Goal: Information Seeking & Learning: Learn about a topic

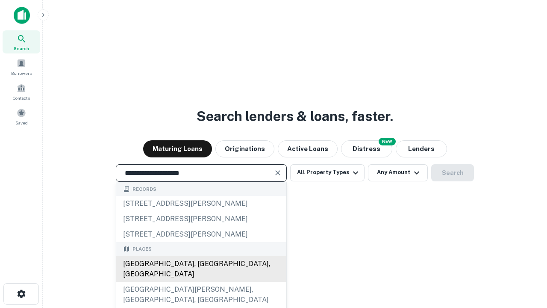
click at [201, 282] on div "Santa Monica, CA, USA" at bounding box center [201, 269] width 170 height 26
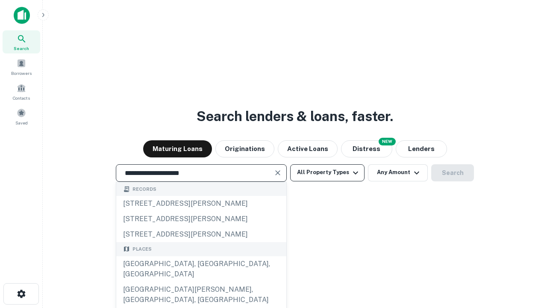
type input "**********"
click at [328, 172] on button "All Property Types" at bounding box center [327, 172] width 74 height 17
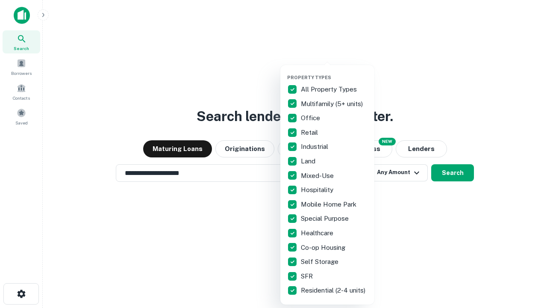
click at [334, 72] on button "button" at bounding box center [334, 72] width 94 height 0
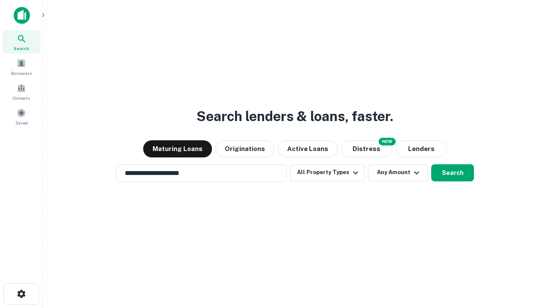
scroll to position [13, 0]
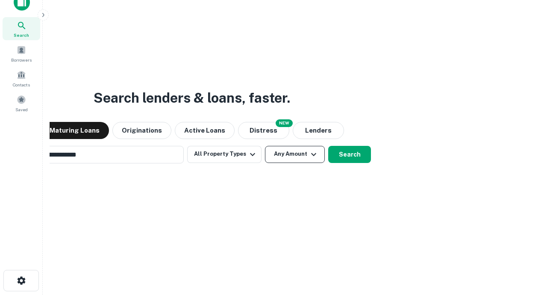
click at [265, 146] on button "Any Amount" at bounding box center [295, 154] width 60 height 17
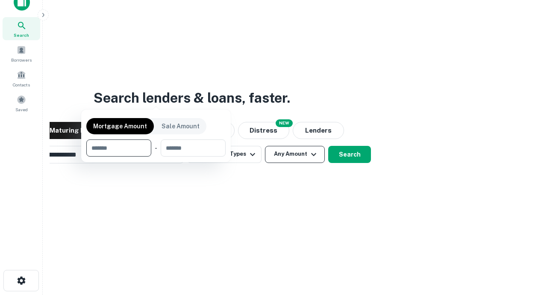
scroll to position [14, 0]
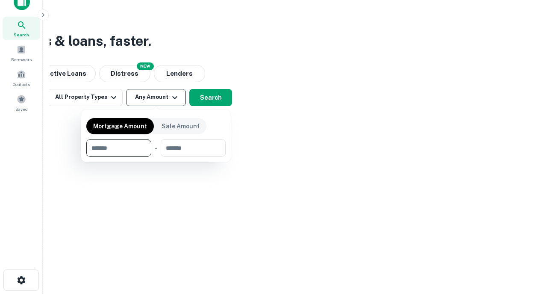
type input "*******"
click at [156, 157] on button "button" at bounding box center [155, 157] width 139 height 0
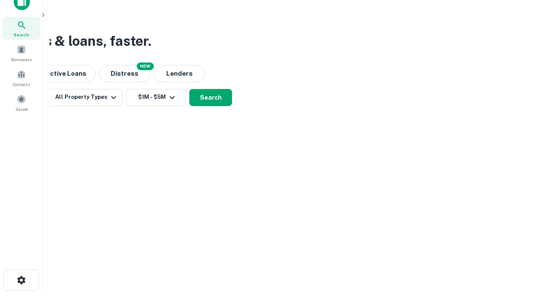
scroll to position [5, 158]
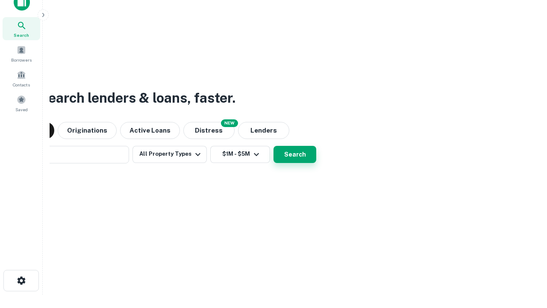
click at [274, 146] on button "Search" at bounding box center [295, 154] width 43 height 17
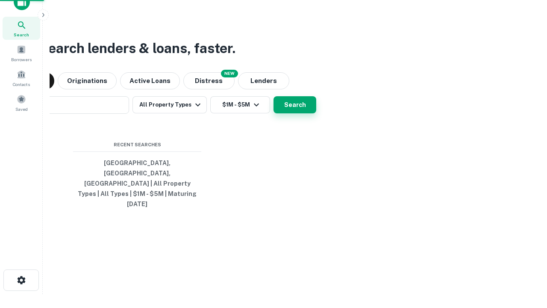
scroll to position [23, 242]
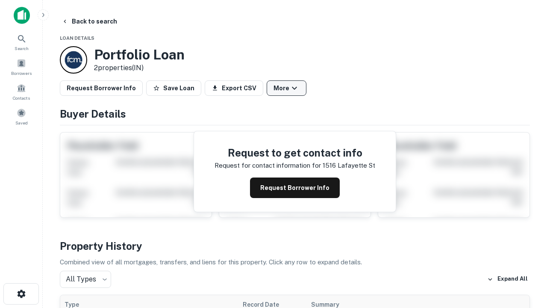
click at [287, 88] on button "More" at bounding box center [287, 87] width 40 height 15
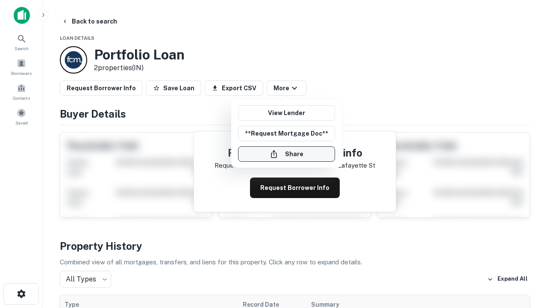
click at [287, 154] on button "Share" at bounding box center [286, 153] width 97 height 15
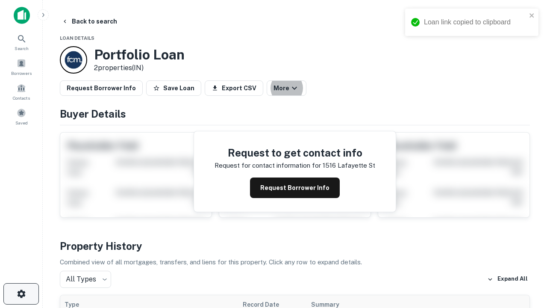
click at [21, 294] on icon "button" at bounding box center [21, 294] width 10 height 10
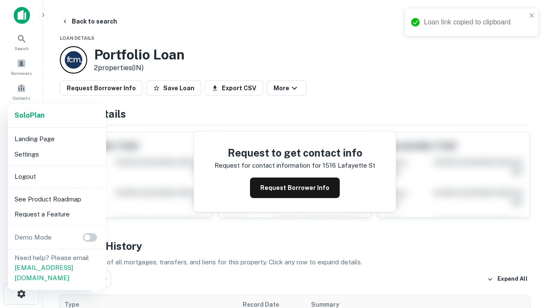
click at [56, 176] on li "Logout" at bounding box center [57, 176] width 92 height 15
